Goal: Task Accomplishment & Management: Manage account settings

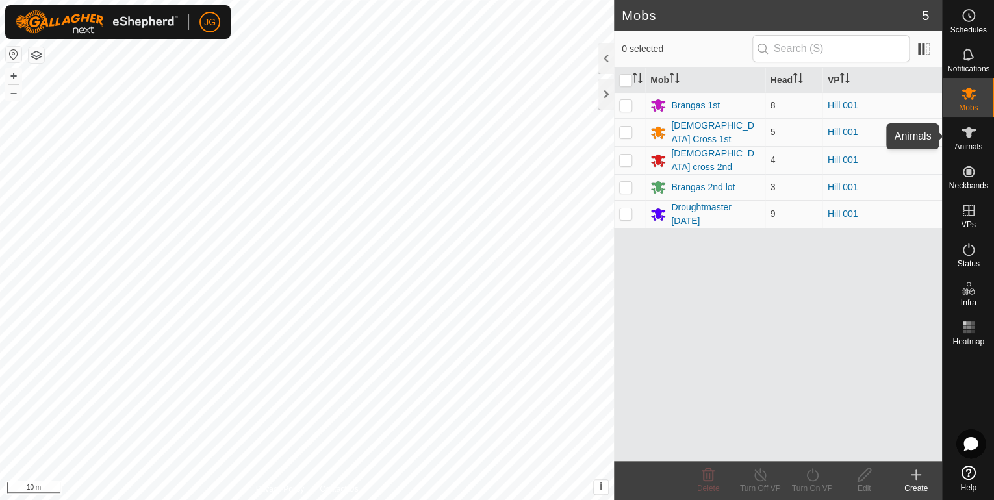
click at [964, 137] on icon at bounding box center [969, 133] width 16 height 16
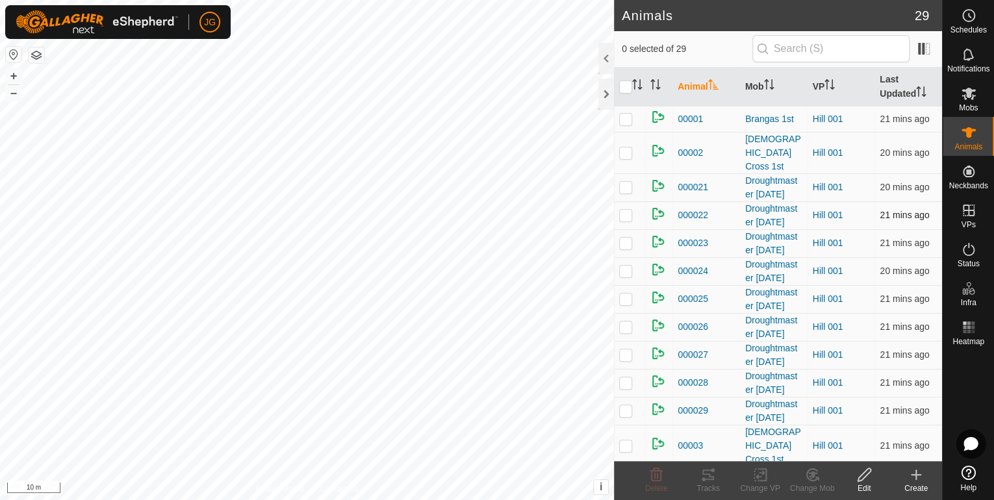
click at [625, 210] on p-checkbox at bounding box center [625, 215] width 13 height 10
checkbox input "true"
click at [708, 477] on icon at bounding box center [708, 475] width 16 height 16
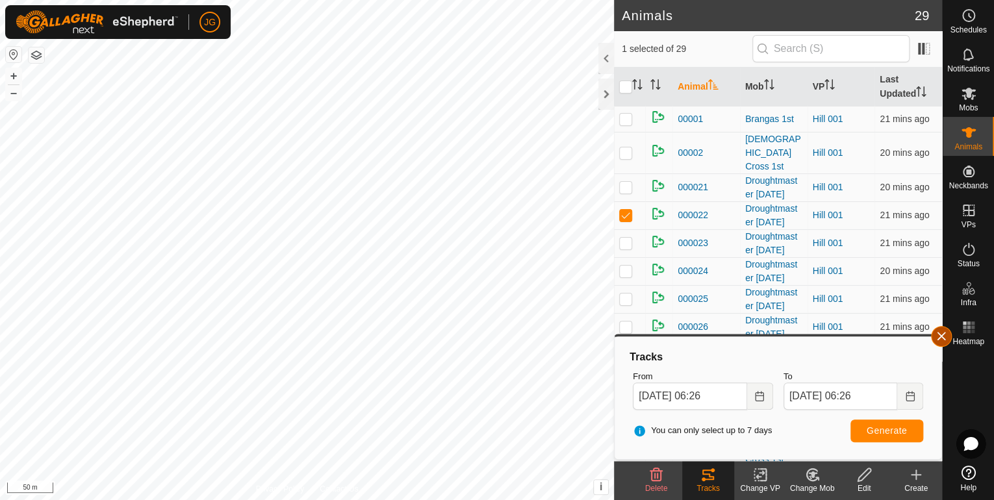
click at [939, 333] on button "button" at bounding box center [941, 336] width 21 height 21
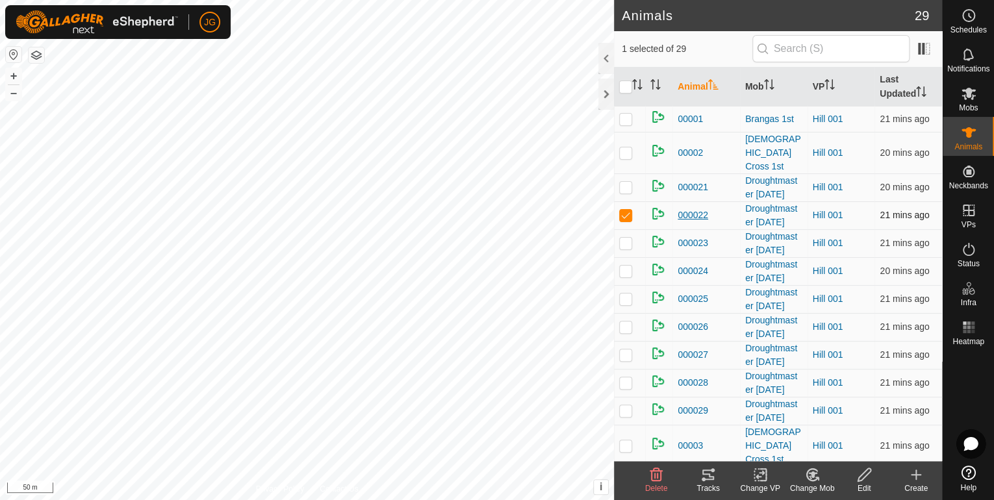
click at [691, 209] on span "000022" at bounding box center [693, 216] width 31 height 14
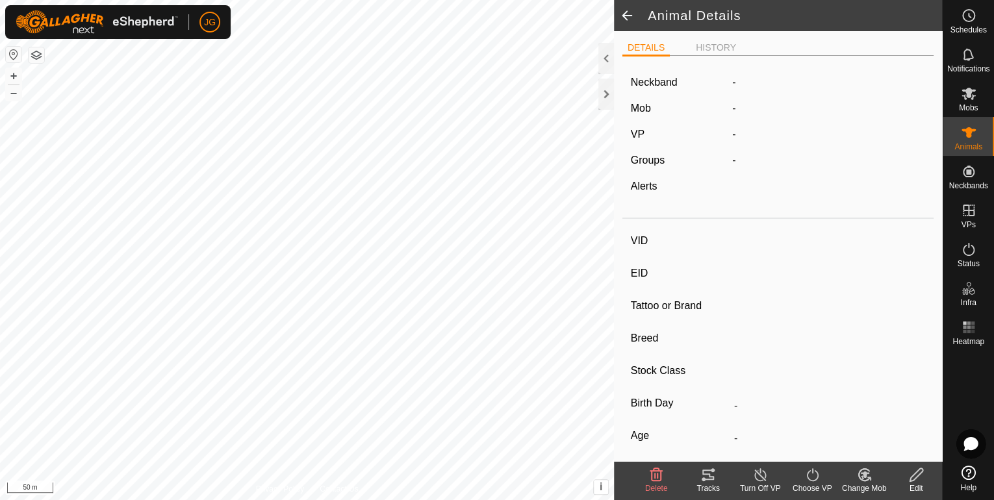
type input "000022"
type input "982123818477363"
type input "-"
type input "Droughtmaster"
type input "-"
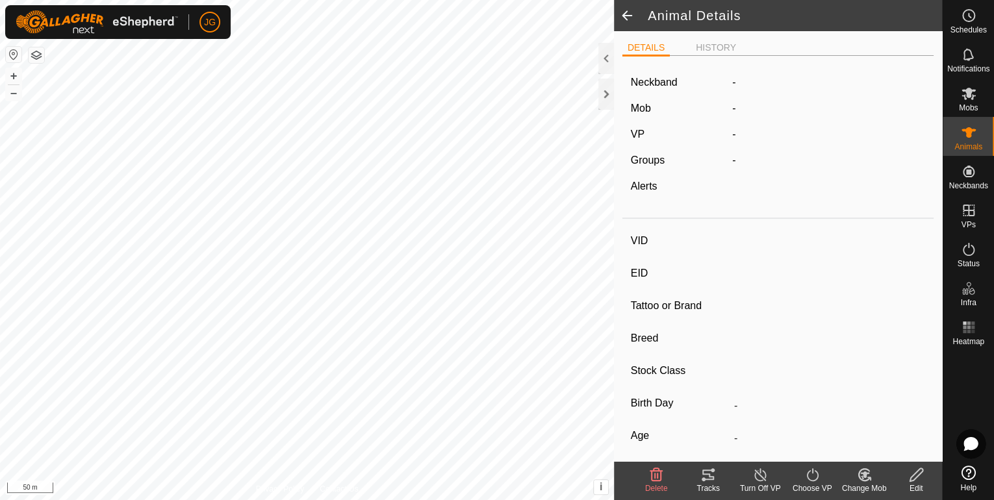
type input "237 kg"
type input "-"
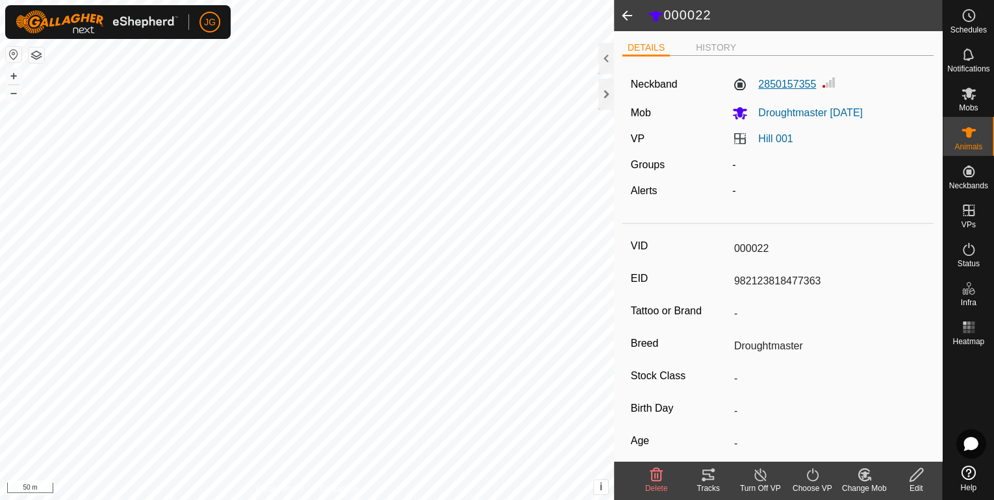
click at [768, 82] on label "2850157355" at bounding box center [774, 85] width 84 height 16
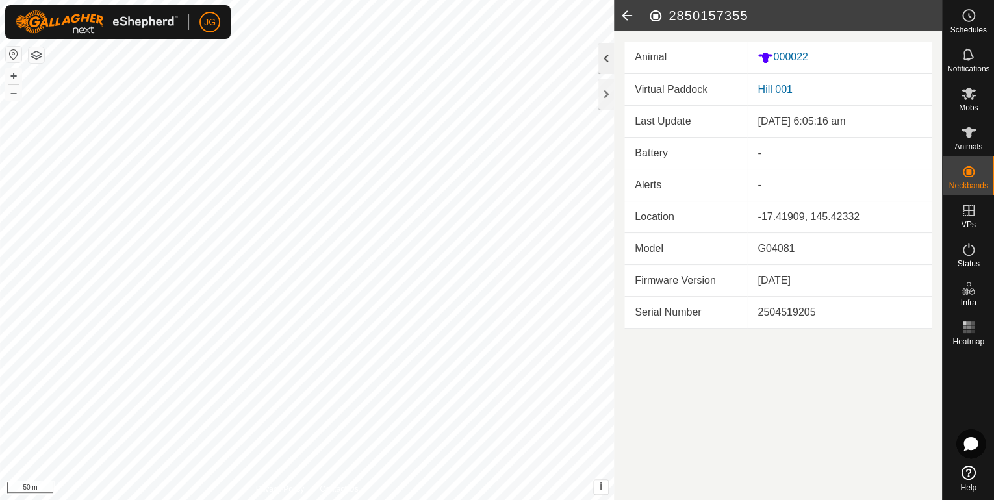
click at [606, 60] on div at bounding box center [606, 58] width 16 height 31
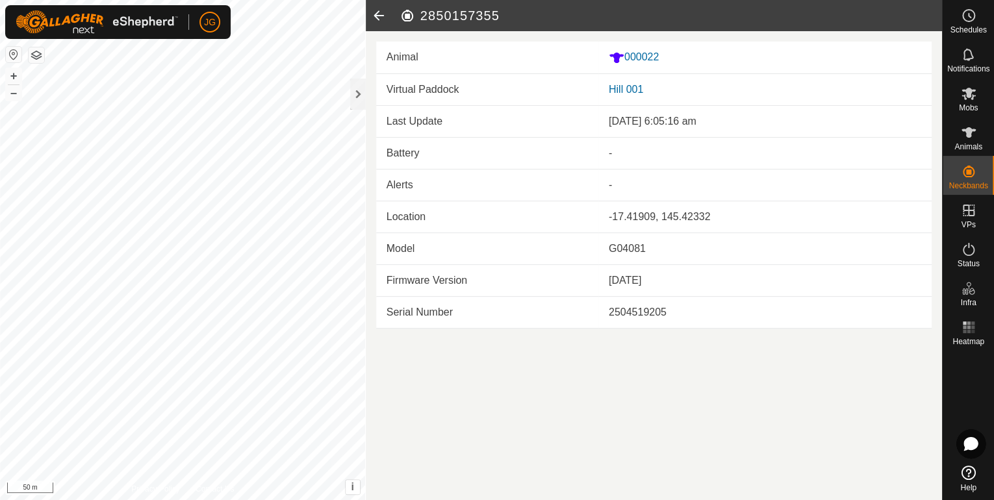
click at [377, 12] on icon at bounding box center [379, 15] width 26 height 31
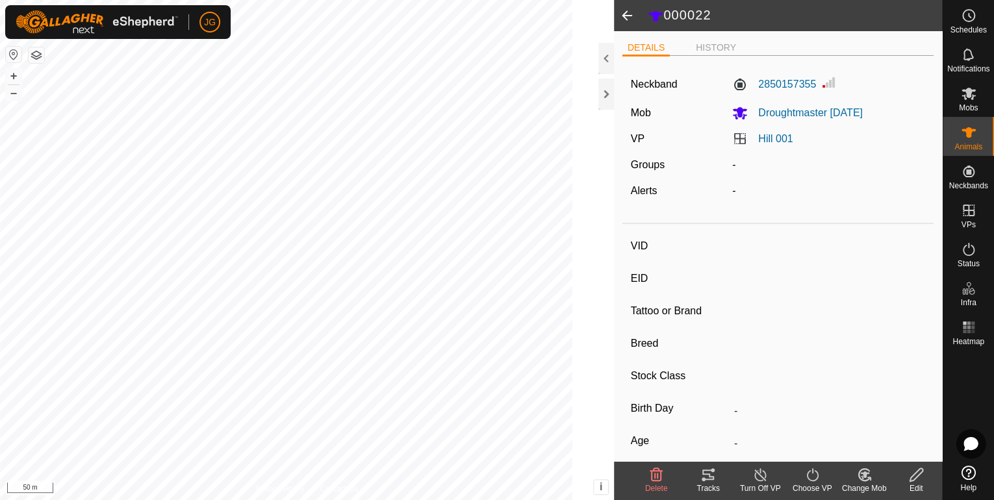
type input "000022"
type input "982123818477363"
type input "-"
type input "Droughtmaster"
type input "-"
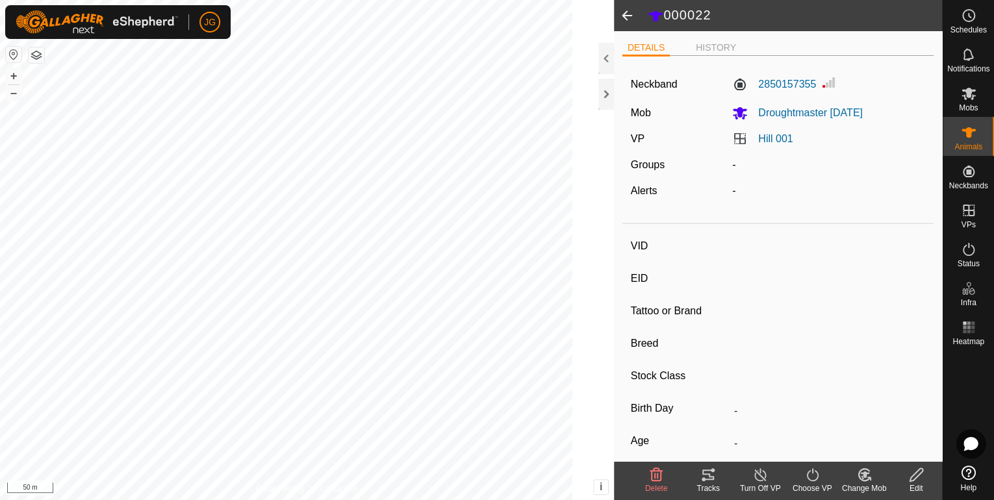
type input "237 kg"
type input "-"
click at [964, 138] on icon at bounding box center [969, 133] width 16 height 16
